Goal: Find specific page/section: Find specific page/section

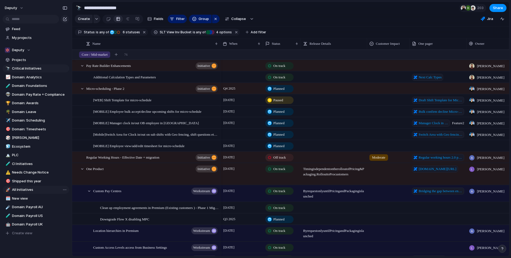
click at [28, 190] on span "All Initiatives" at bounding box center [39, 189] width 55 height 5
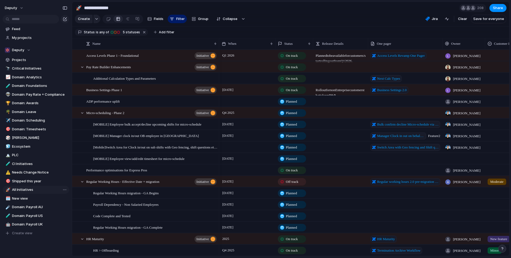
type input "**********"
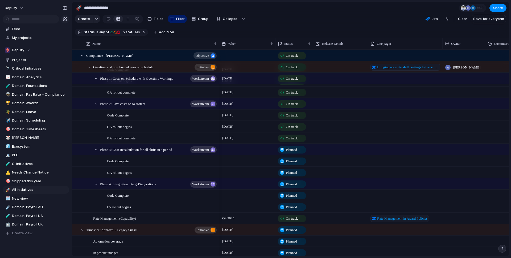
scroll to position [3270, 0]
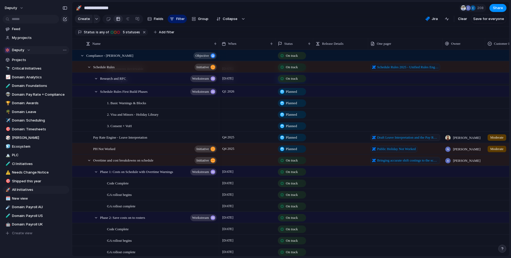
click at [29, 48] on div "Deputy" at bounding box center [18, 49] width 26 height 5
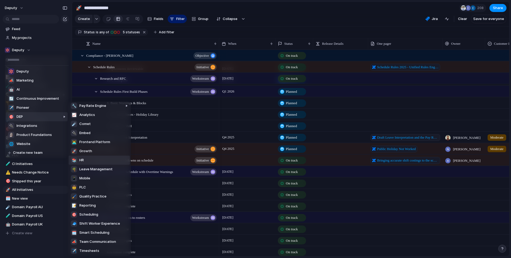
scroll to position [2, 0]
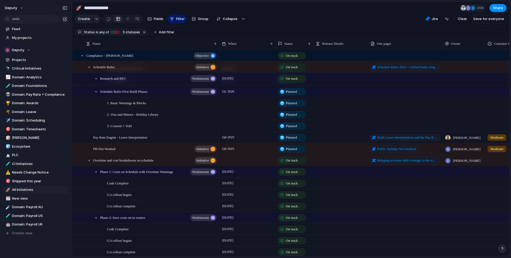
click at [58, 251] on div "Deputy 📣 Marketing 🤖 AI 🔄 Continuous Improvement ✈️ Pioneer 🎯 DEP 🔌 Integration…" at bounding box center [255, 129] width 511 height 258
click at [433, 19] on span "Jira" at bounding box center [435, 18] width 6 height 5
drag, startPoint x: 378, startPoint y: 22, endPoint x: 421, endPoint y: 5, distance: 45.9
click at [378, 22] on div "0 Epics Add all Show Jira field in view" at bounding box center [255, 129] width 511 height 258
